Goal: Obtain resource: Obtain resource

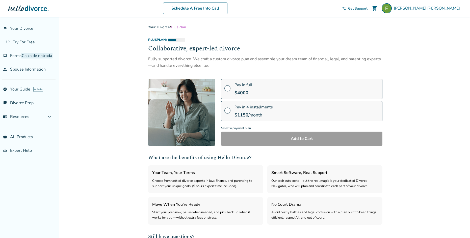
select select "***"
click at [29, 8] on div at bounding box center [28, 8] width 40 height 10
click at [35, 123] on button "menu_book Resources expand_more" at bounding box center [27, 117] width 55 height 12
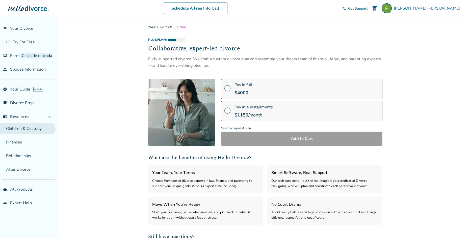
click at [32, 134] on link "Children & Custody" at bounding box center [27, 129] width 55 height 12
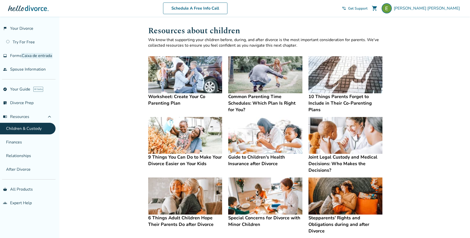
click at [198, 74] on img at bounding box center [185, 74] width 74 height 37
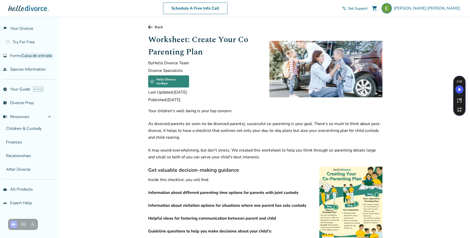
click at [153, 27] on link "Back" at bounding box center [265, 27] width 234 height 5
